Goal: Information Seeking & Learning: Learn about a topic

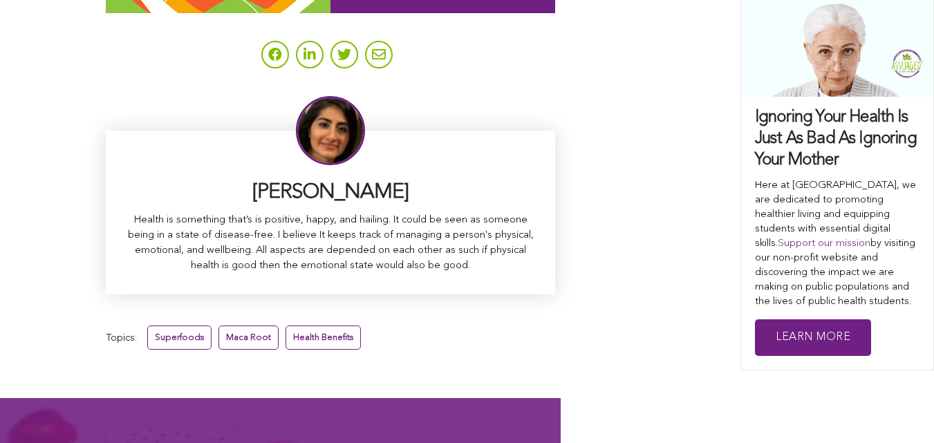
scroll to position [8885, 0]
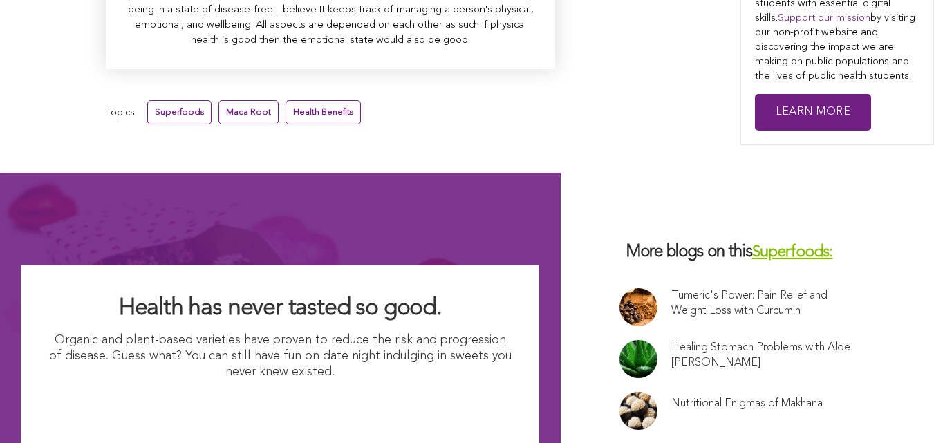
click at [619, 392] on link at bounding box center [638, 411] width 38 height 38
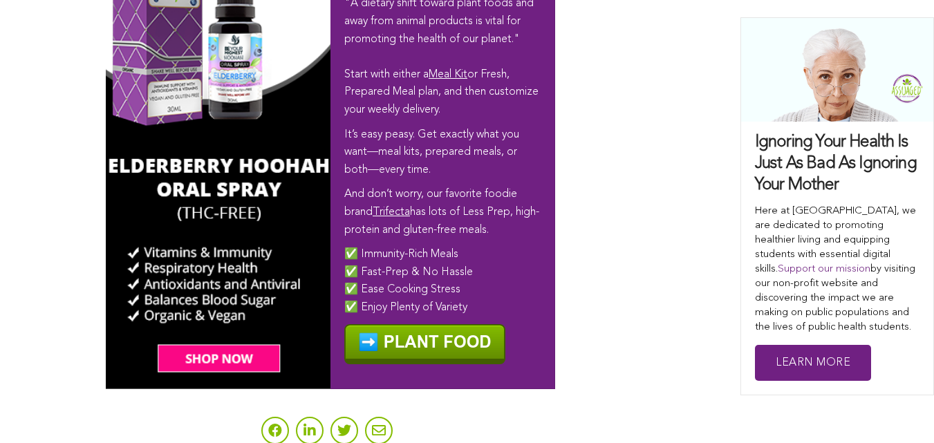
scroll to position [4854, 0]
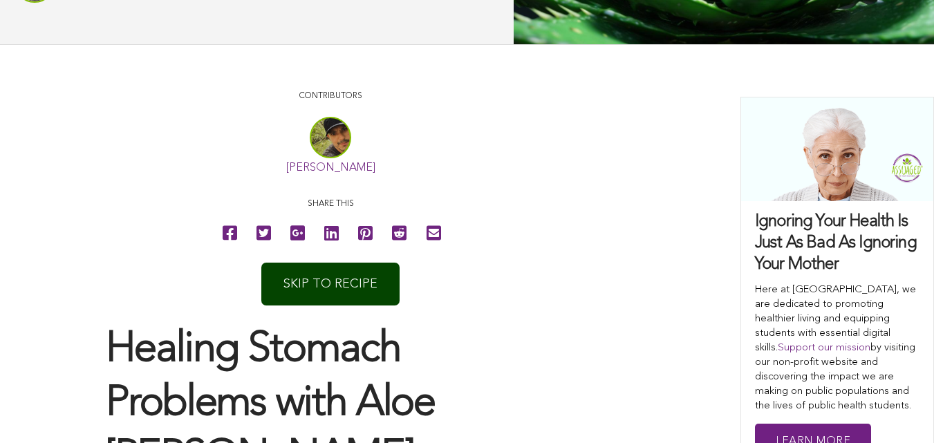
scroll to position [708, 0]
